Goal: Information Seeking & Learning: Learn about a topic

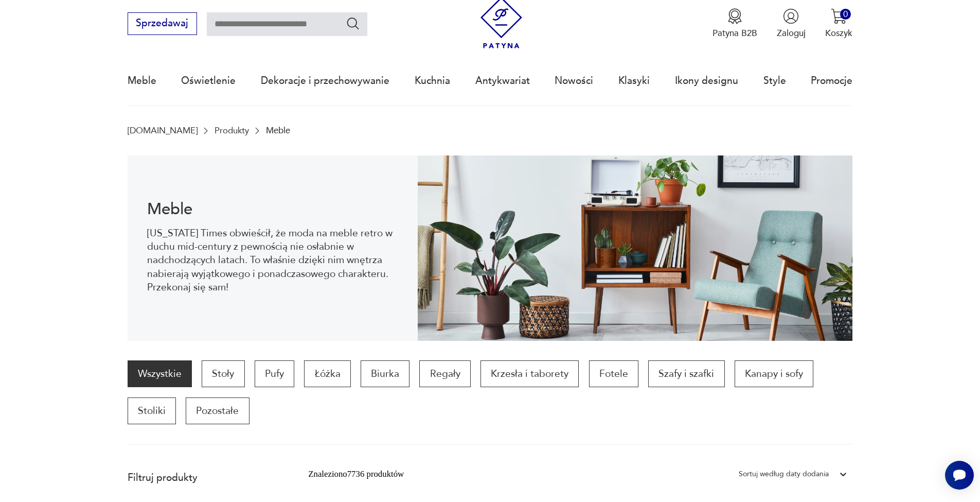
click at [142, 82] on link "Meble" at bounding box center [142, 80] width 29 height 47
click at [148, 78] on link "Meble" at bounding box center [142, 80] width 29 height 47
click at [390, 371] on p "Biurka" at bounding box center [385, 373] width 49 height 27
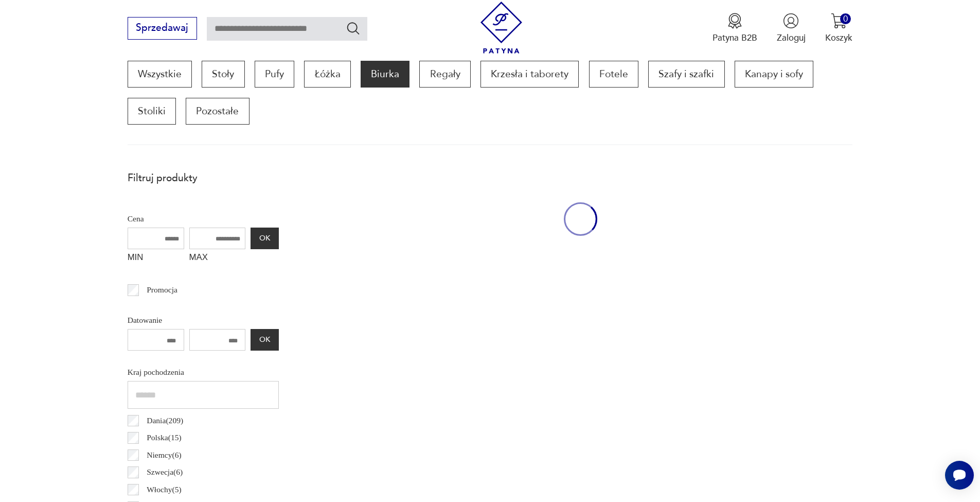
scroll to position [342, 0]
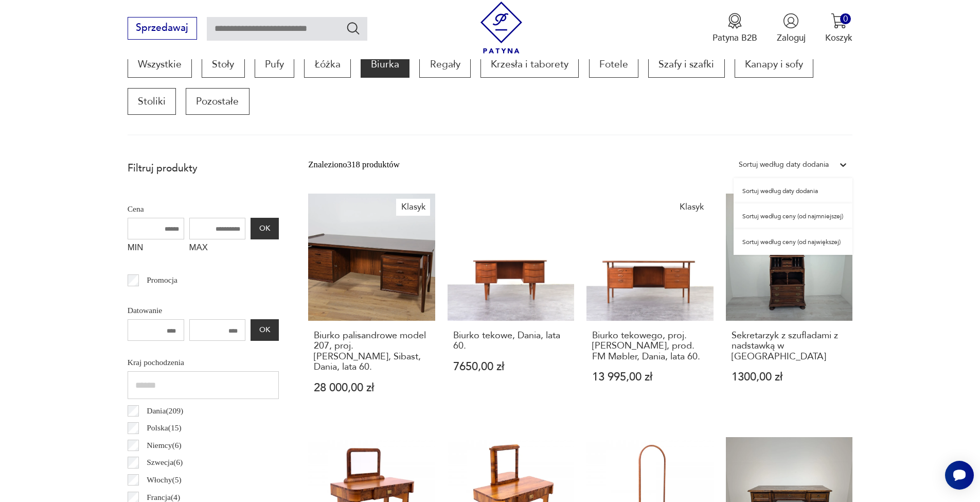
click at [769, 167] on div "Sortuj według daty dodania" at bounding box center [784, 164] width 90 height 13
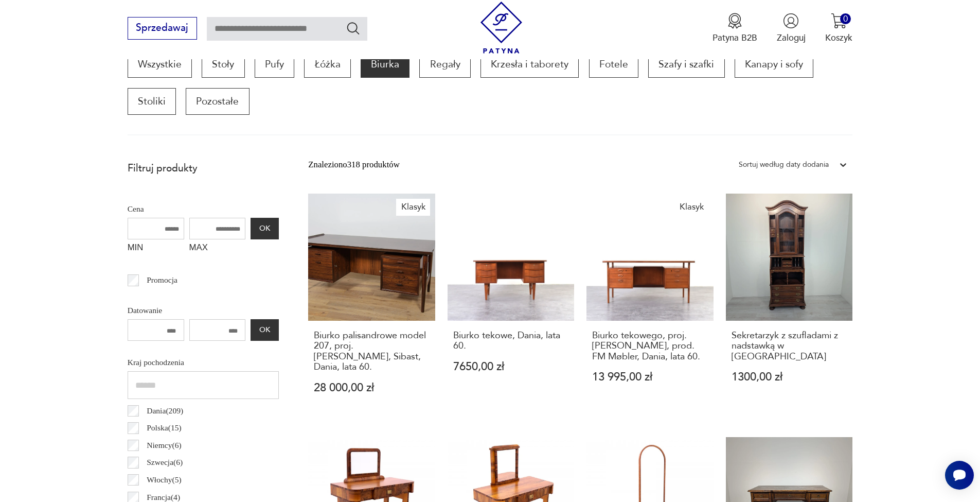
click at [899, 127] on section "Wszystkie Stoły Pufy Łóżka Biurka Regały Krzesła i taborety Fotele Szafy i szaf…" at bounding box center [490, 93] width 980 height 84
click at [768, 160] on div "Sortuj według daty dodania" at bounding box center [784, 164] width 90 height 13
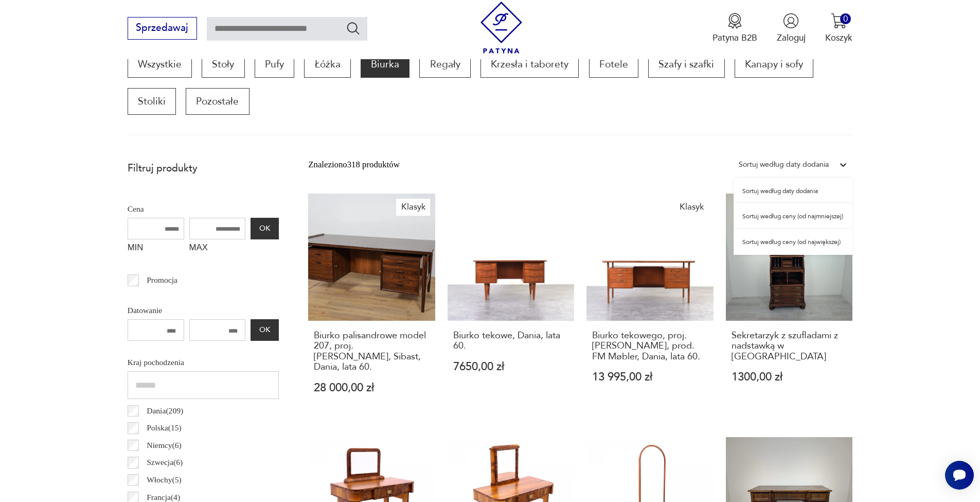
click at [778, 217] on div "Sortuj według ceny (od najmniejszej)" at bounding box center [793, 216] width 119 height 26
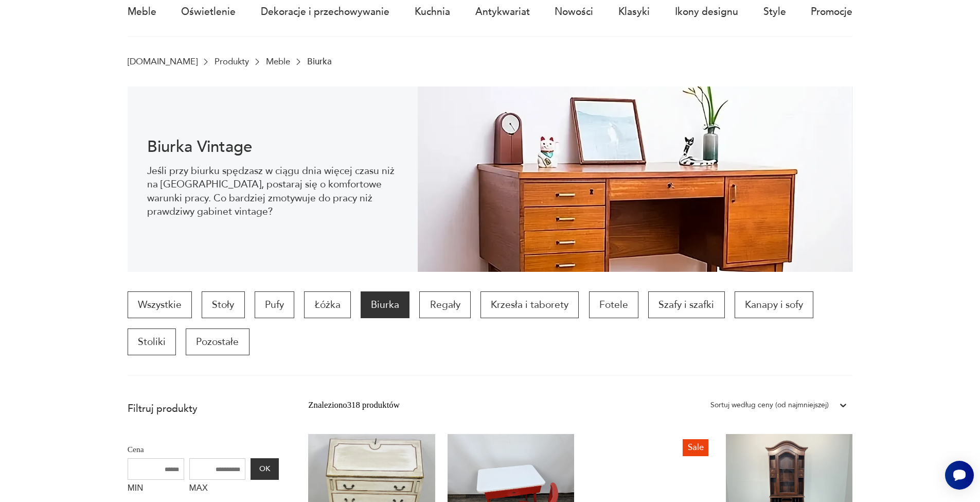
scroll to position [215, 0]
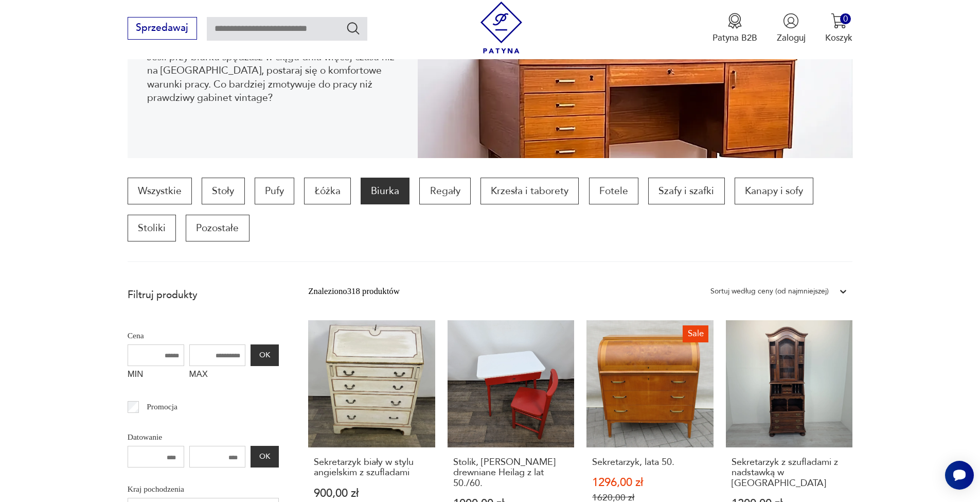
click at [831, 282] on div "Sortuj według ceny (od najmniejszej)" at bounding box center [778, 291] width 147 height 19
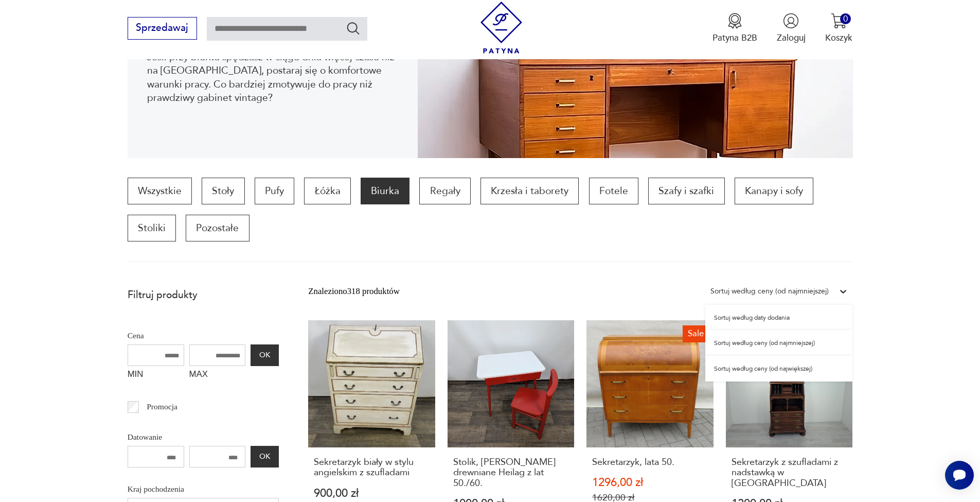
click at [743, 369] on div "Sortuj według ceny (od największej)" at bounding box center [778, 368] width 147 height 26
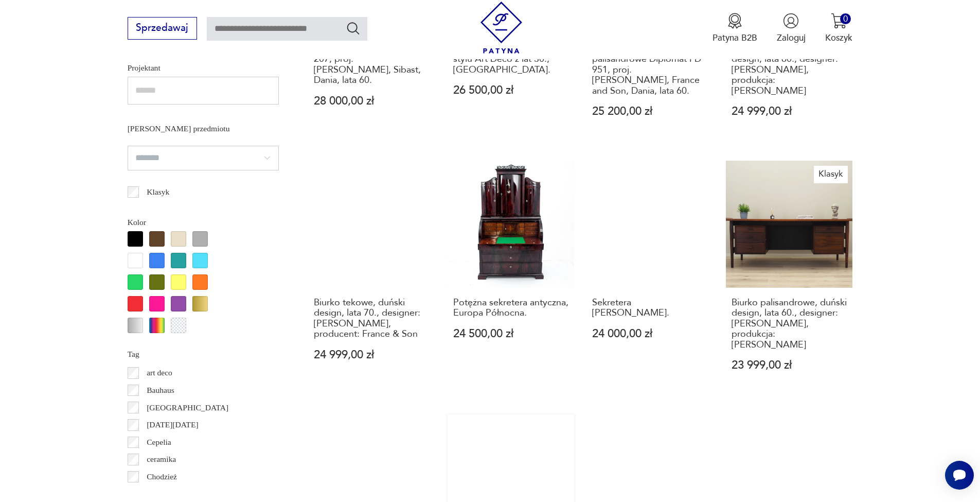
scroll to position [1228, 0]
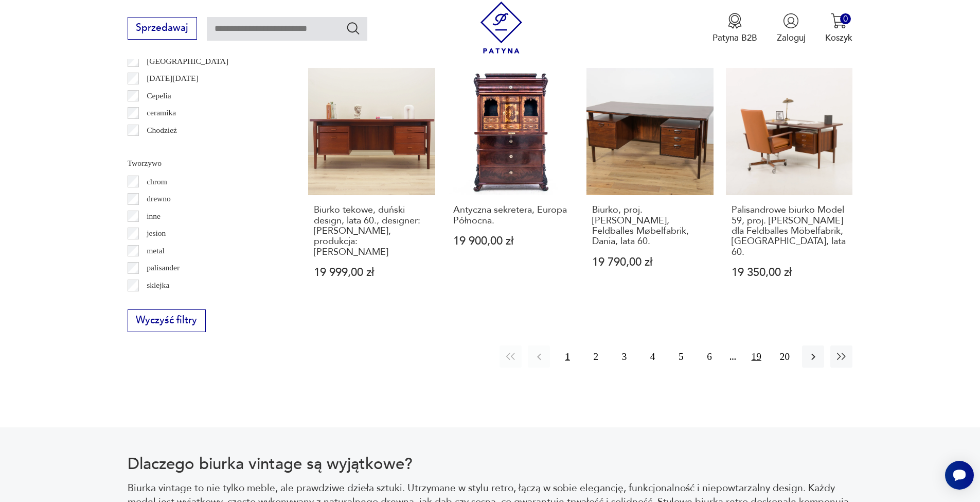
click at [756, 345] on button "19" at bounding box center [756, 356] width 22 height 22
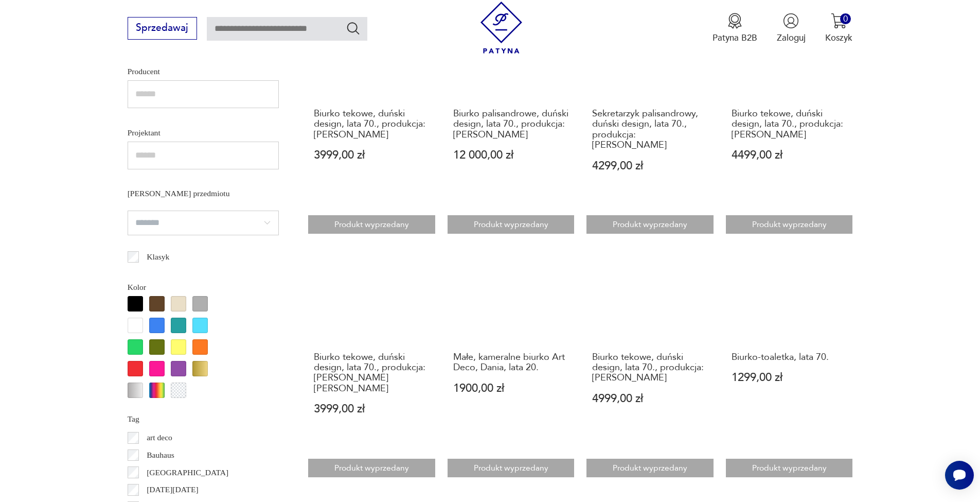
scroll to position [1310, 0]
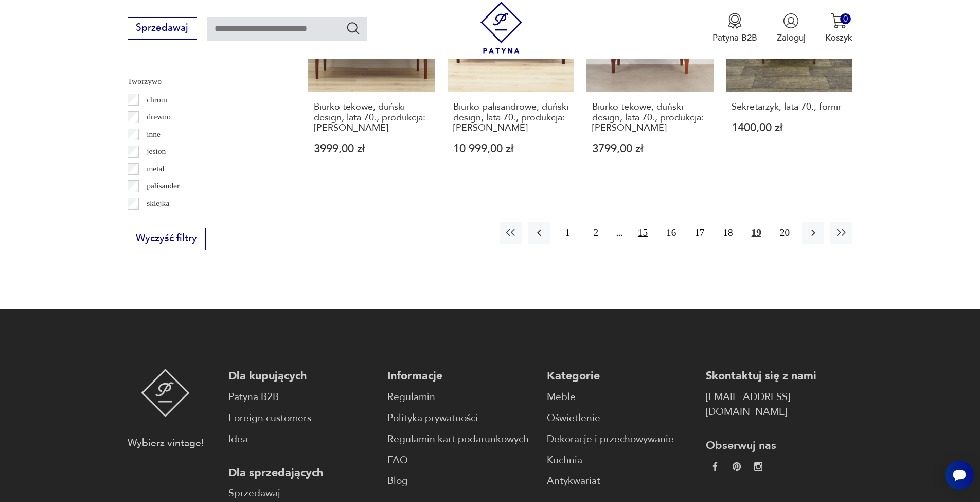
click at [639, 222] on button "15" at bounding box center [643, 233] width 22 height 22
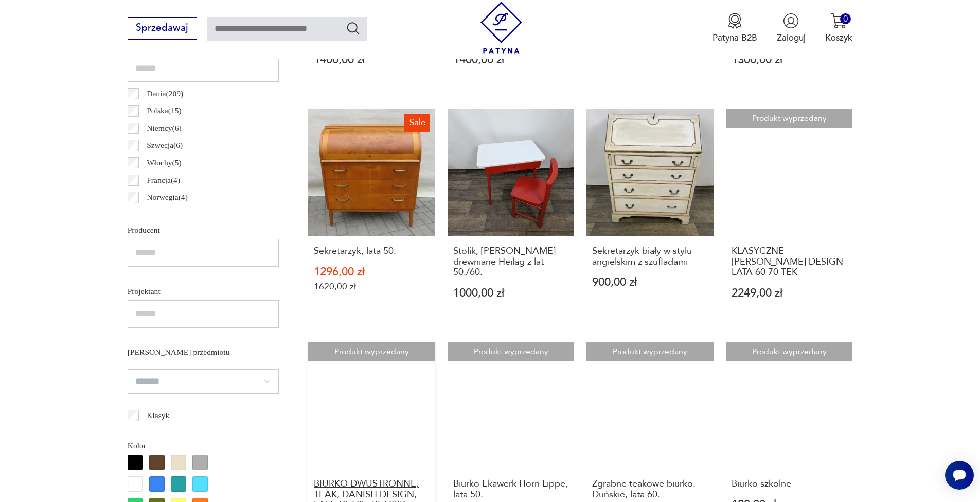
scroll to position [1094, 0]
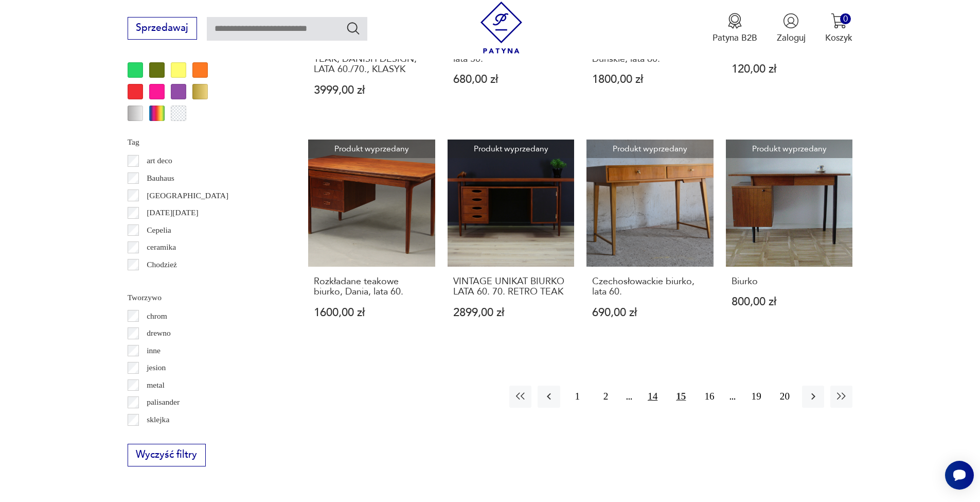
click at [654, 385] on button "14" at bounding box center [652, 396] width 22 height 22
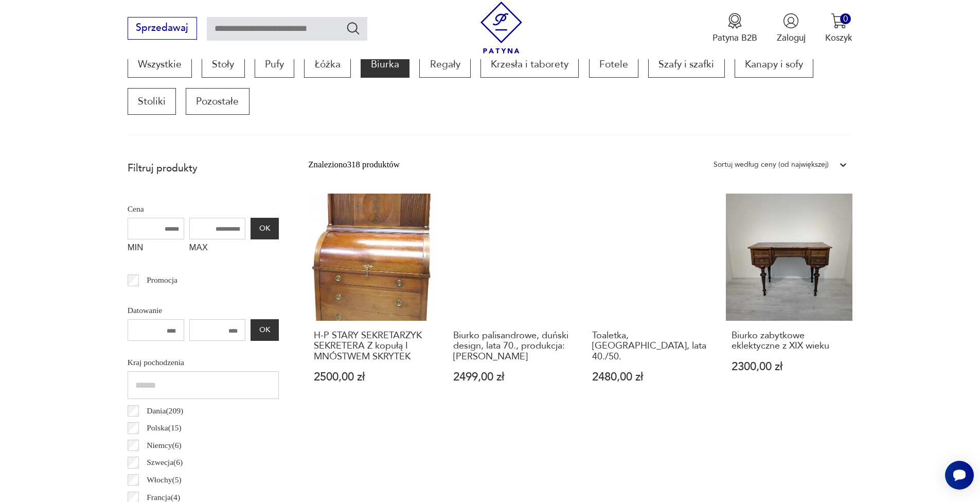
scroll to position [1045, 0]
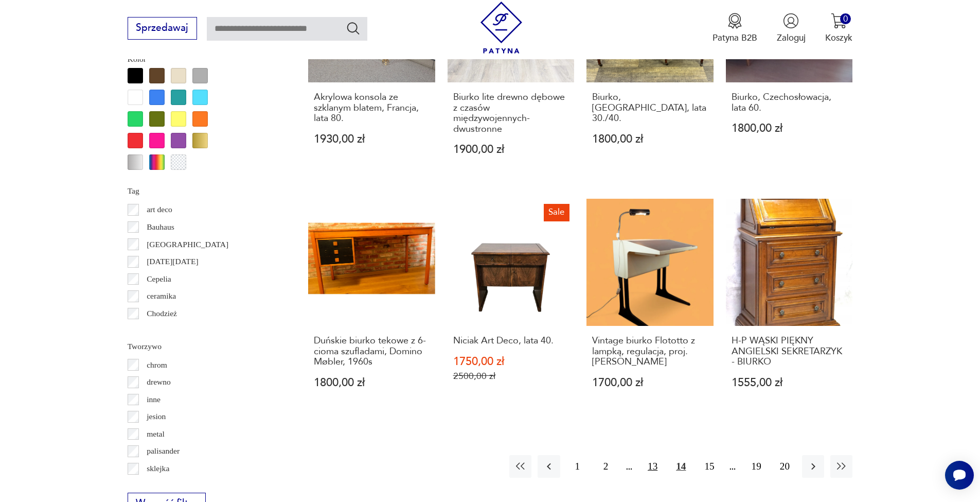
click at [648, 455] on button "13" at bounding box center [652, 466] width 22 height 22
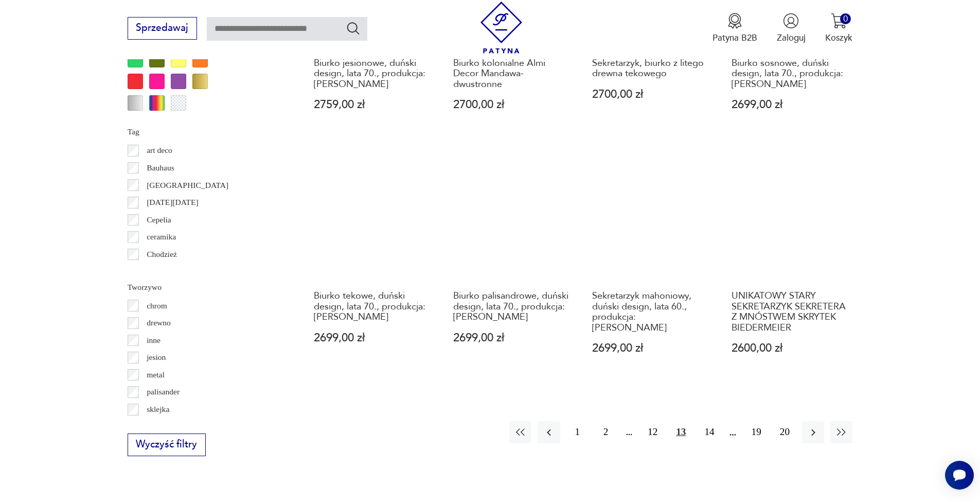
scroll to position [1274, 0]
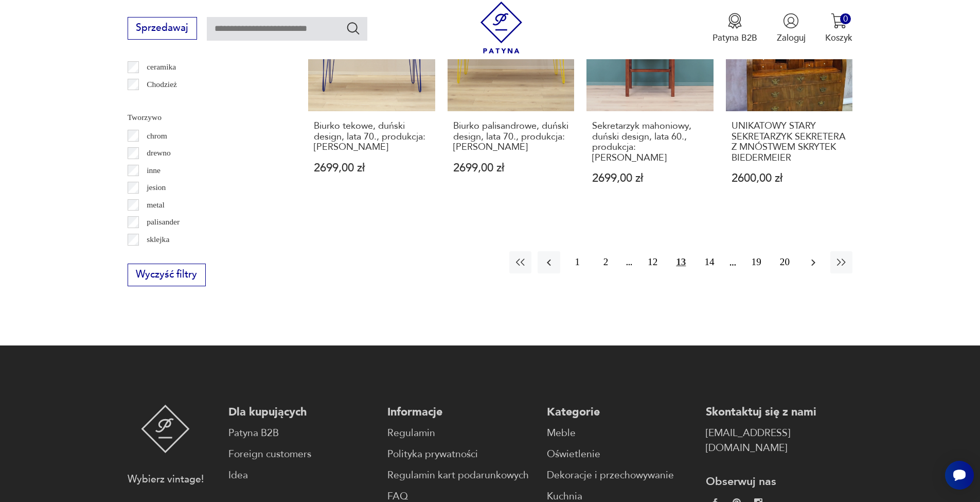
click at [818, 256] on icon "button" at bounding box center [813, 262] width 12 height 12
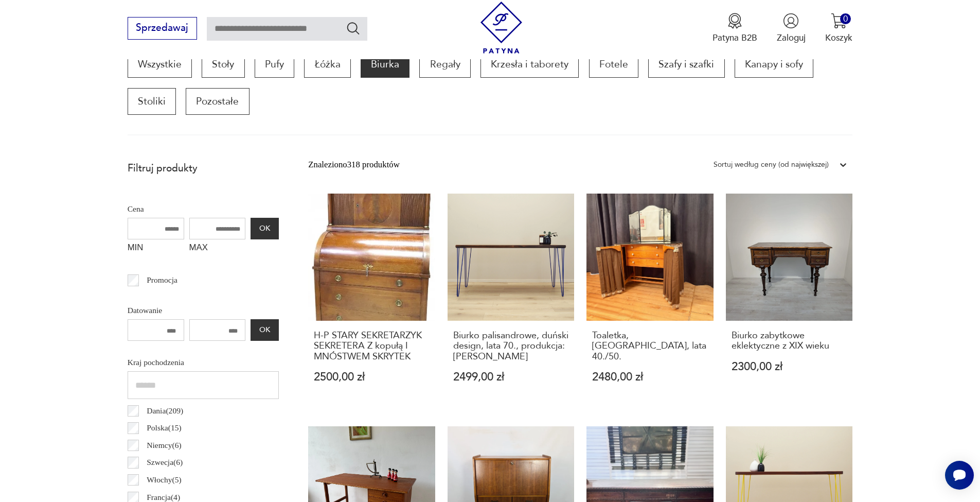
scroll to position [356, 0]
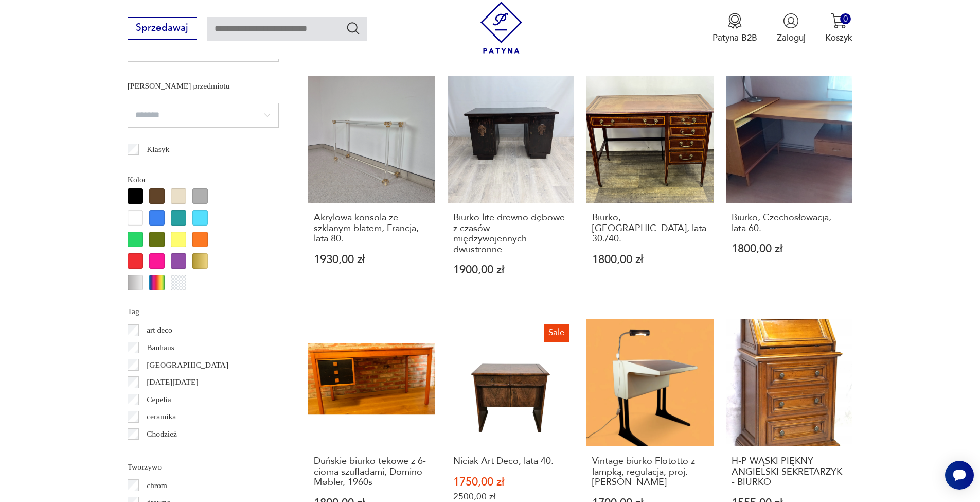
scroll to position [1107, 0]
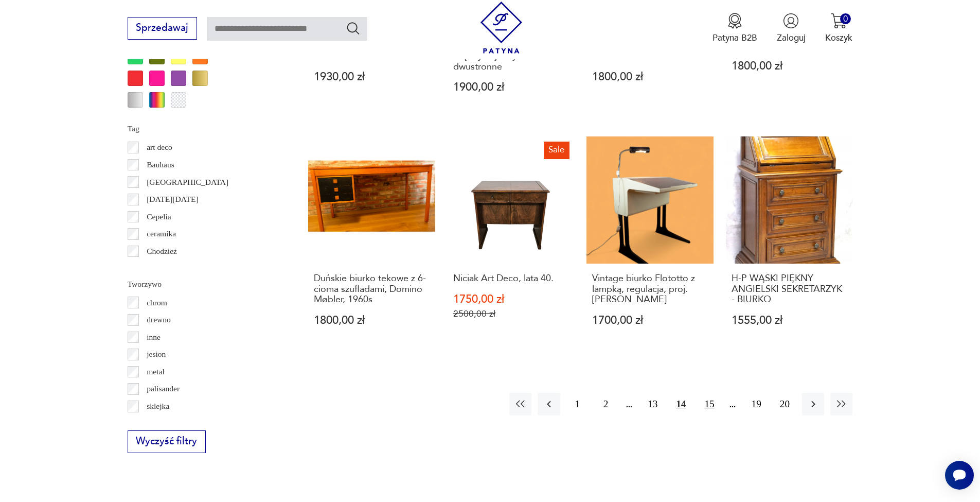
click at [709, 393] on button "15" at bounding box center [709, 404] width 22 height 22
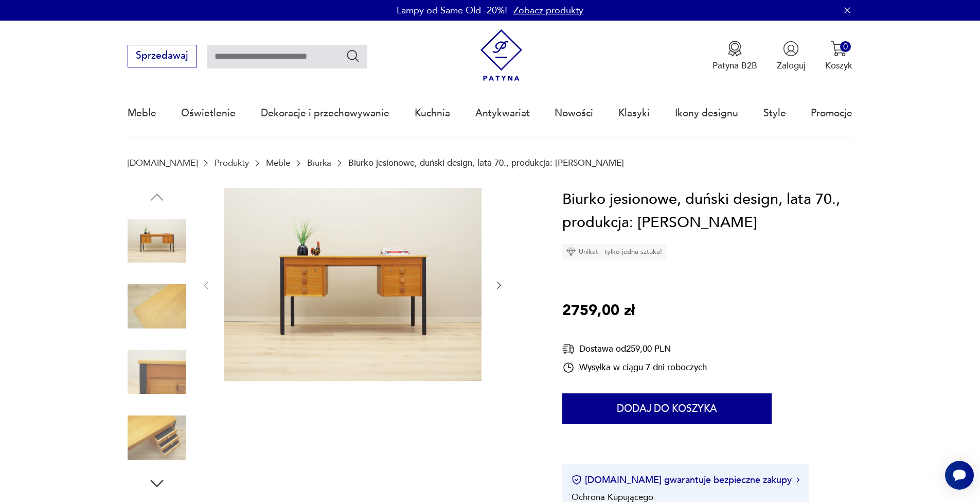
click at [170, 299] on img at bounding box center [157, 306] width 59 height 59
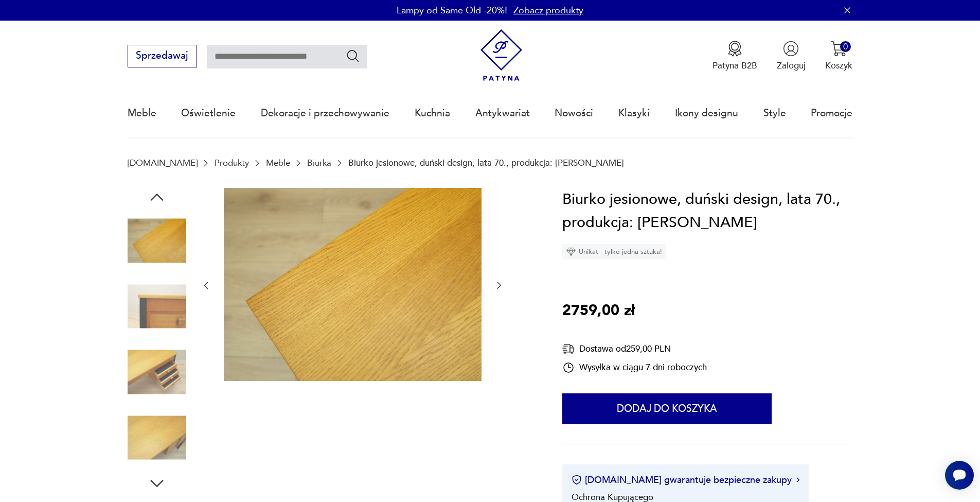
click at [160, 353] on img at bounding box center [157, 372] width 59 height 59
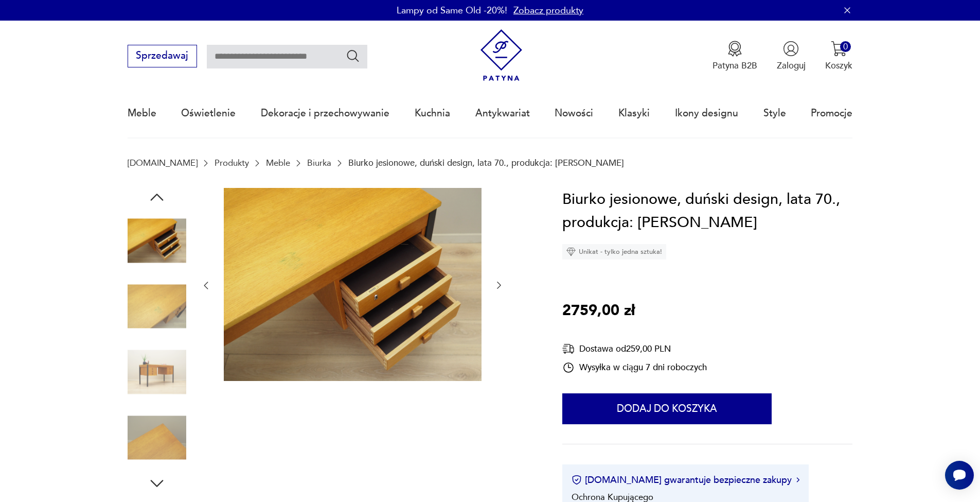
click at [164, 225] on img at bounding box center [157, 240] width 59 height 59
click at [166, 243] on img at bounding box center [157, 240] width 59 height 59
click at [851, 10] on icon "button" at bounding box center [847, 10] width 10 height 10
